Goal: Task Accomplishment & Management: Manage account settings

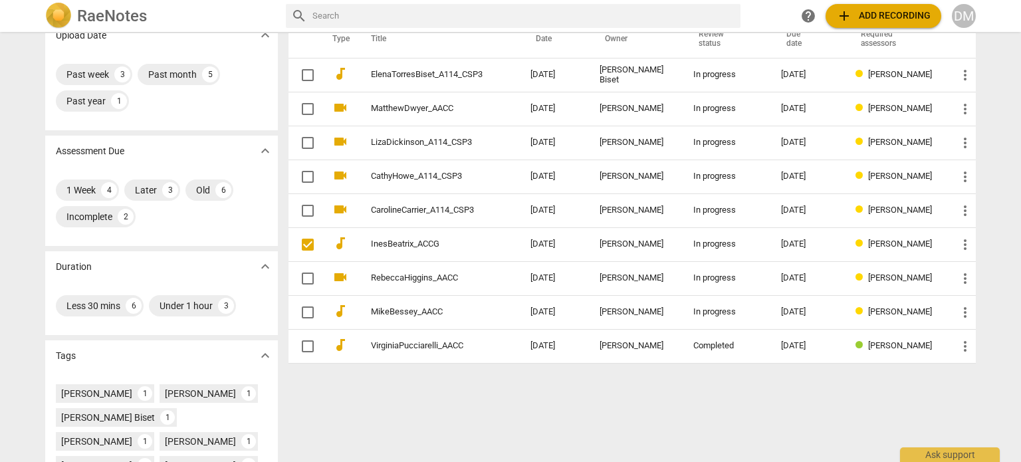
scroll to position [117, 0]
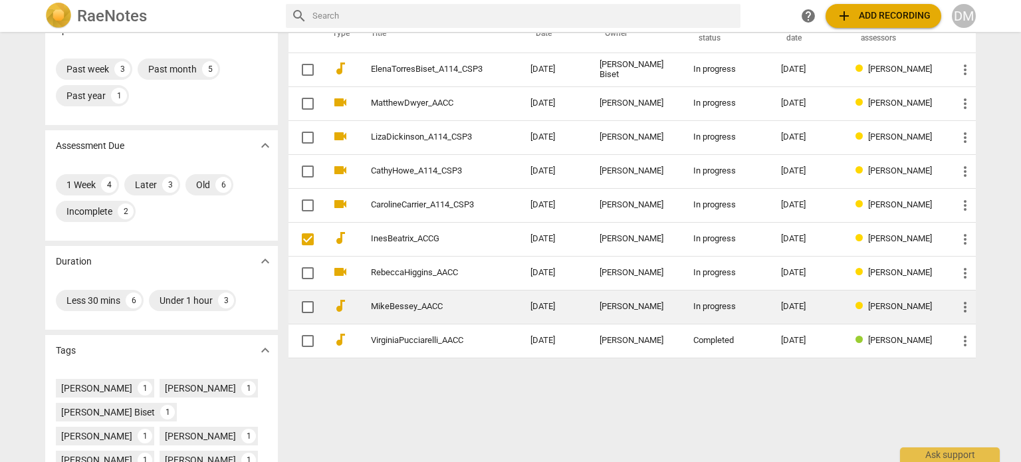
click at [453, 315] on td "MikeBessey_AACC" at bounding box center [437, 307] width 165 height 34
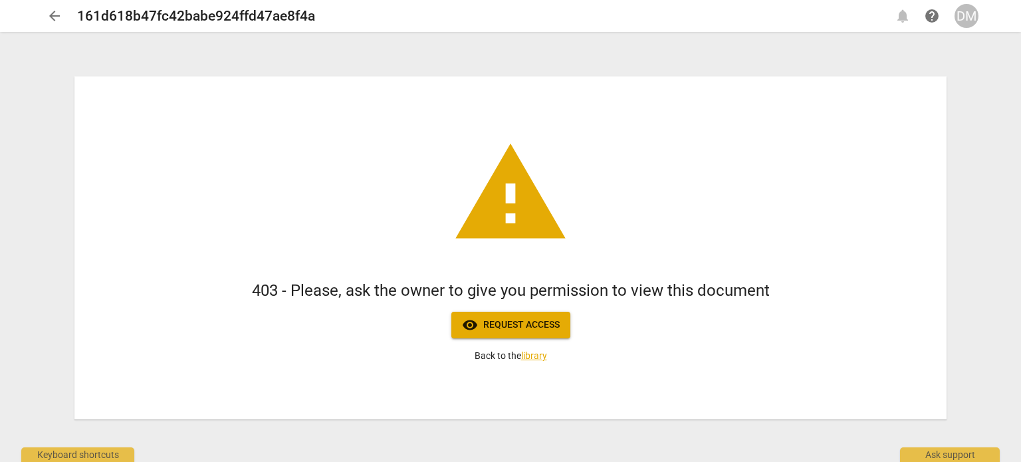
click at [58, 20] on span "arrow_back" at bounding box center [55, 16] width 16 height 16
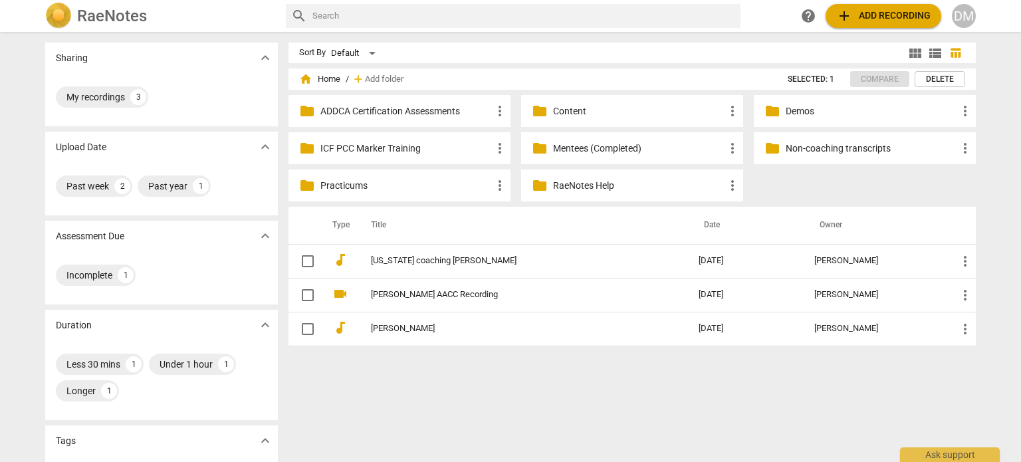
click at [963, 18] on div "DM" at bounding box center [964, 16] width 24 height 24
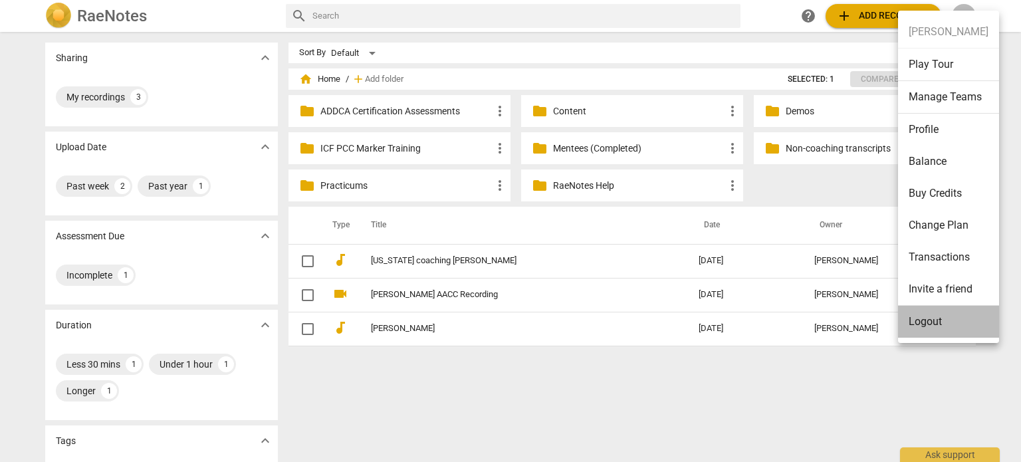
click at [942, 314] on li "Logout" at bounding box center [948, 322] width 101 height 32
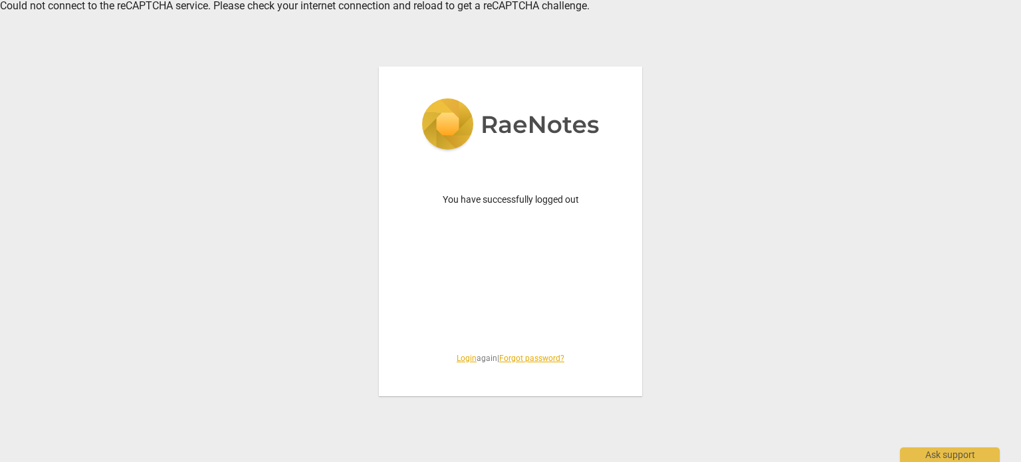
click at [457, 358] on link "Login" at bounding box center [467, 358] width 20 height 9
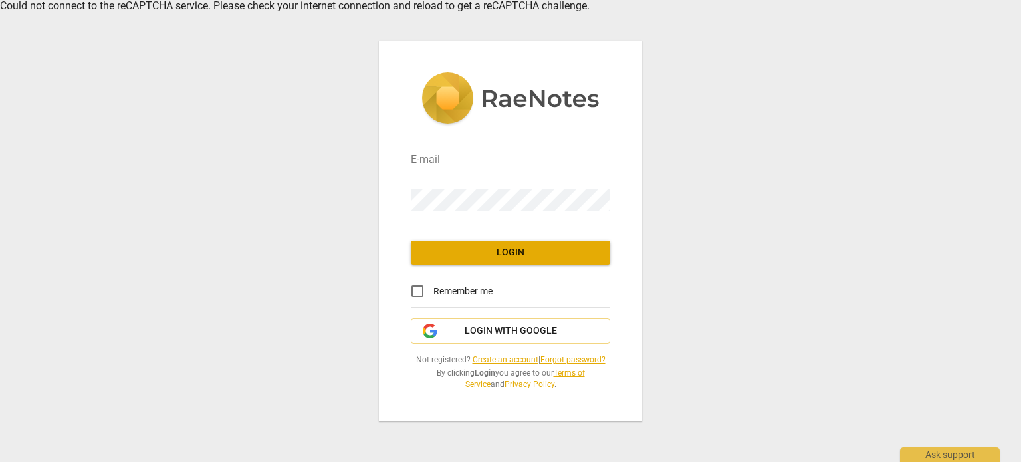
type input "[PERSON_NAME][EMAIL_ADDRESS][DOMAIN_NAME]"
click at [501, 151] on input "[PERSON_NAME][EMAIL_ADDRESS][DOMAIN_NAME]" at bounding box center [510, 160] width 199 height 19
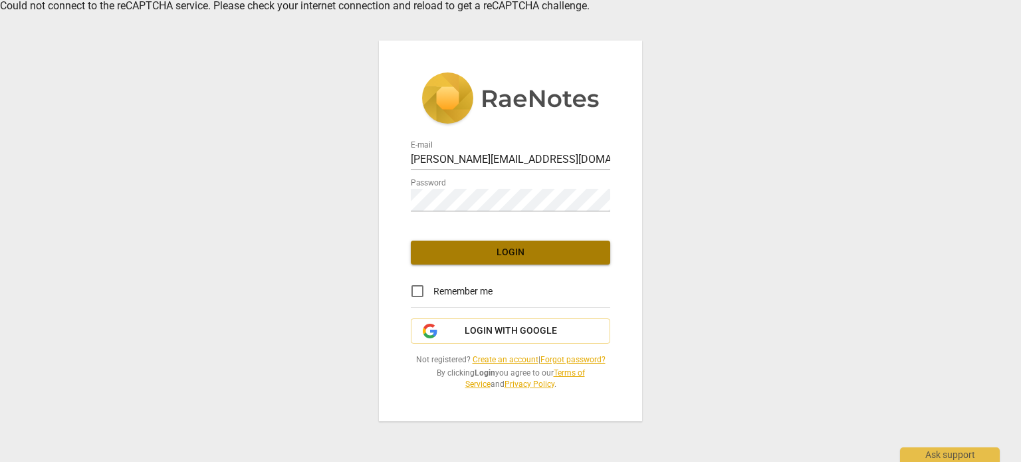
click at [437, 246] on span "Login" at bounding box center [510, 252] width 178 height 13
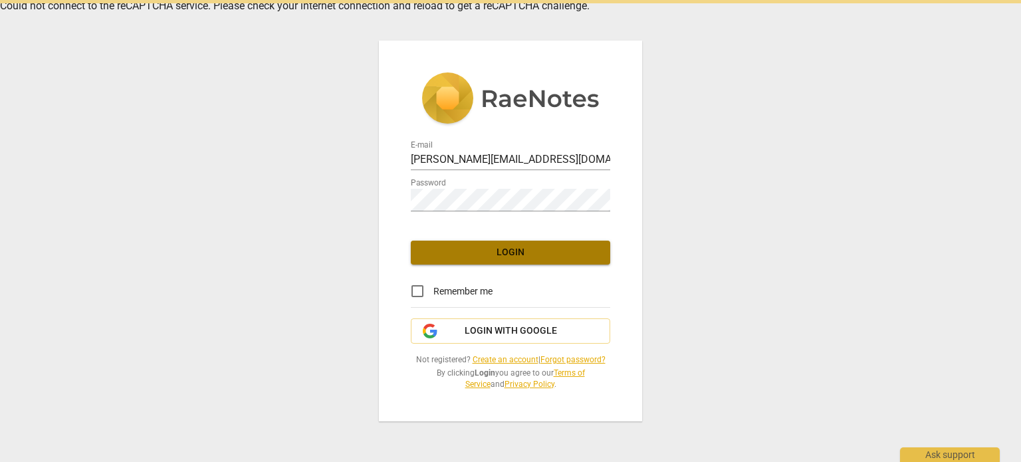
click at [437, 246] on span "Login" at bounding box center [510, 252] width 178 height 13
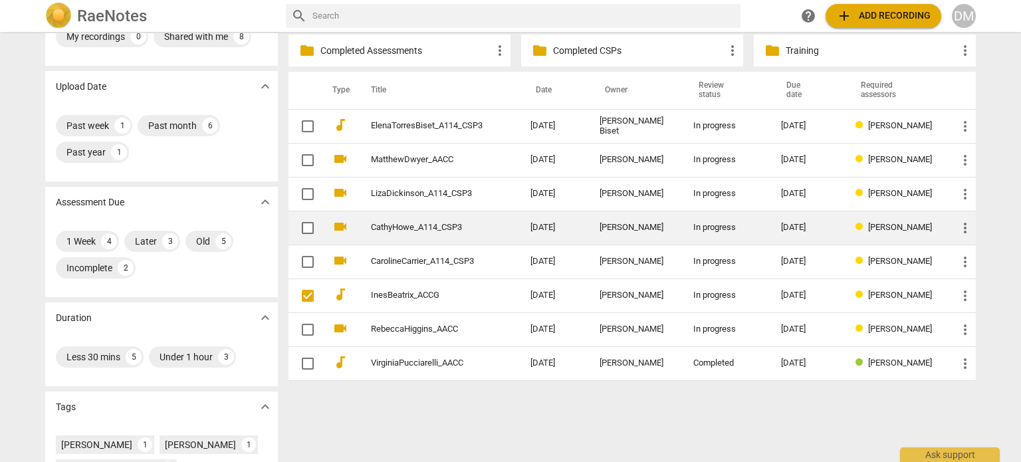
scroll to position [51, 0]
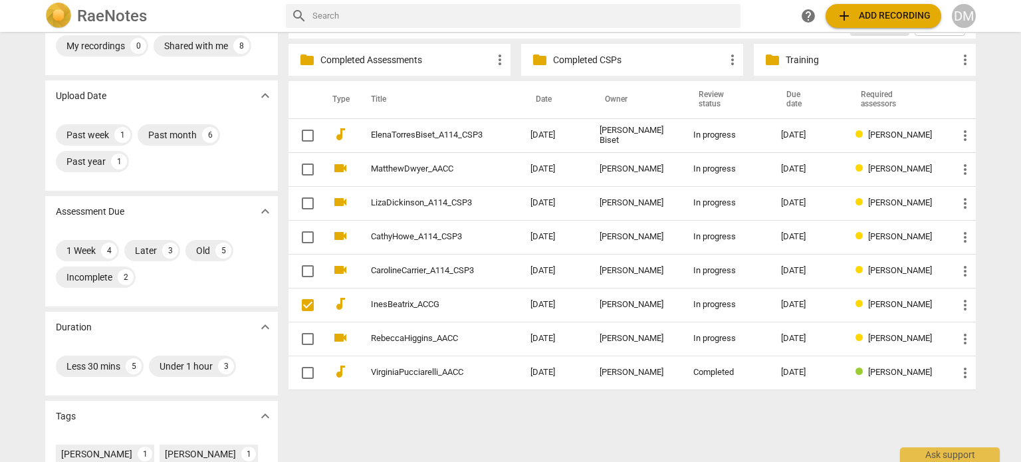
click at [545, 401] on div "Sharing expand_more My recordings 0 Shared with me 8 Upload Date expand_more Pa…" at bounding box center [511, 196] width 952 height 429
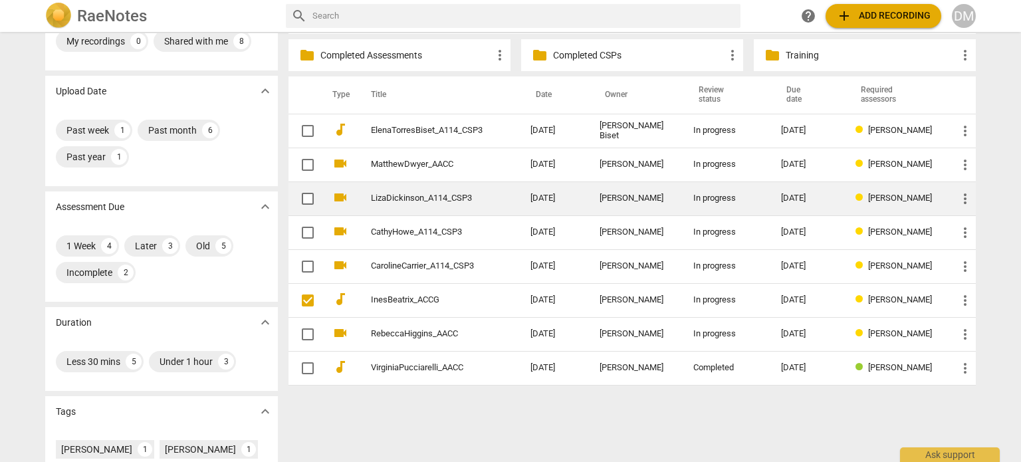
scroll to position [56, 0]
